Goal: Navigation & Orientation: Find specific page/section

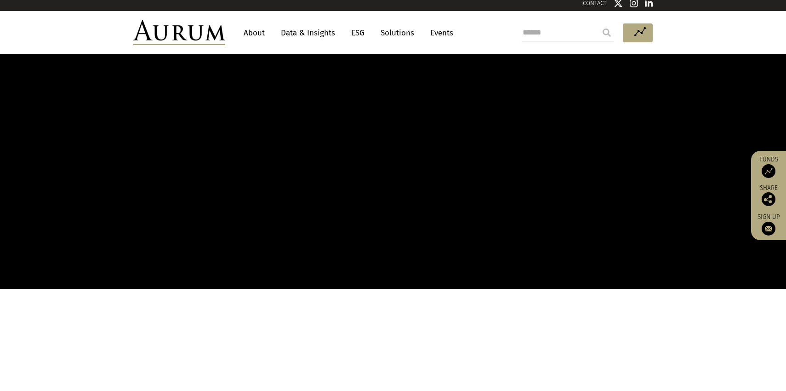
scroll to position [10, 0]
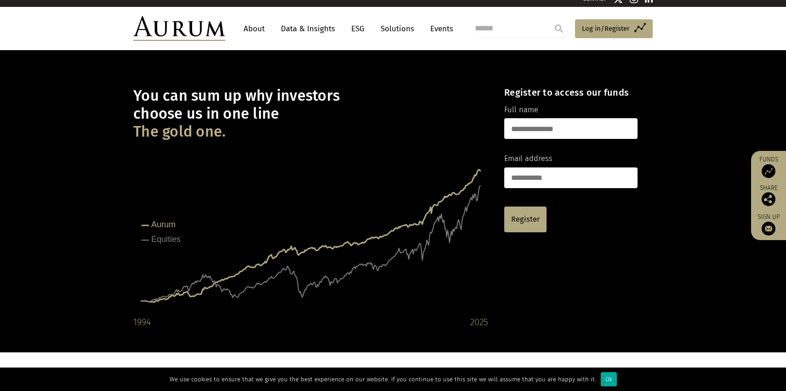
click at [249, 31] on link "About" at bounding box center [254, 28] width 30 height 17
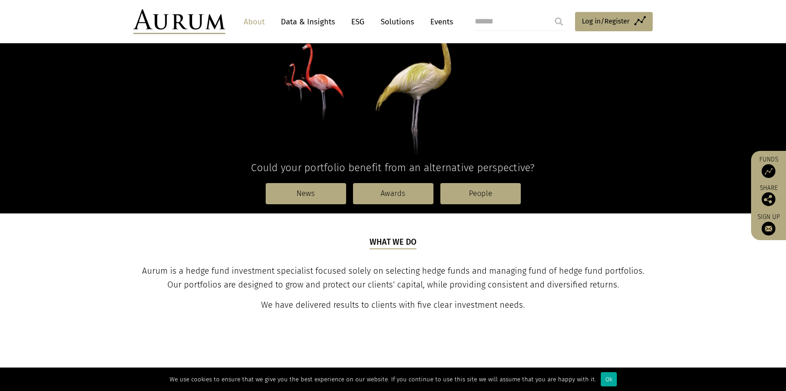
scroll to position [210, 0]
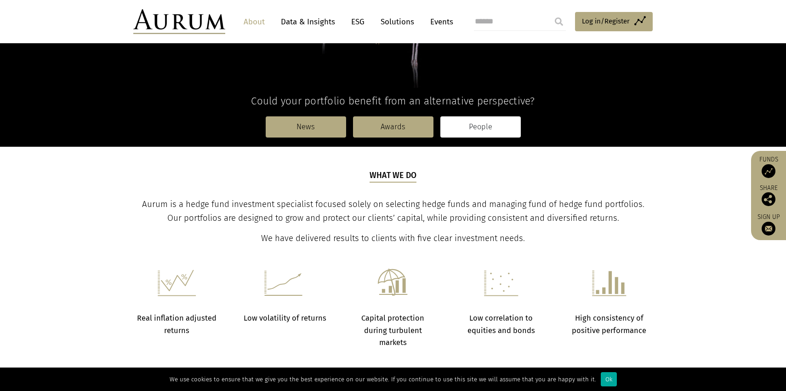
click at [477, 124] on link "People" at bounding box center [480, 126] width 80 height 21
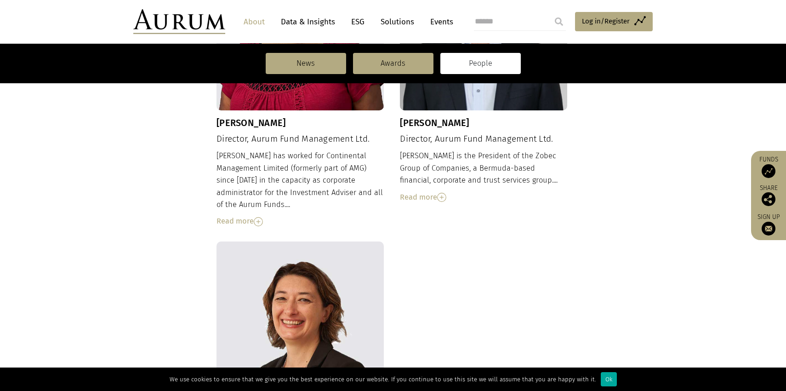
scroll to position [832, 0]
